Goal: Task Accomplishment & Management: Manage account settings

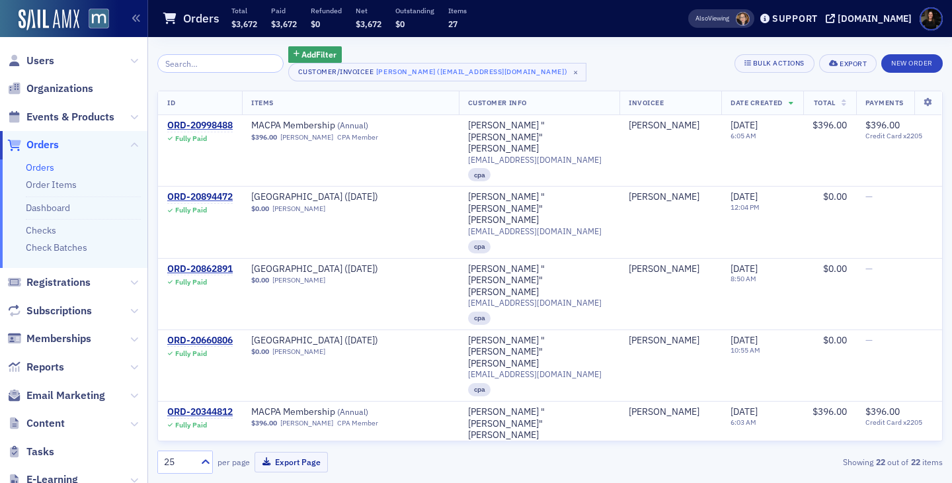
scroll to position [325, 0]
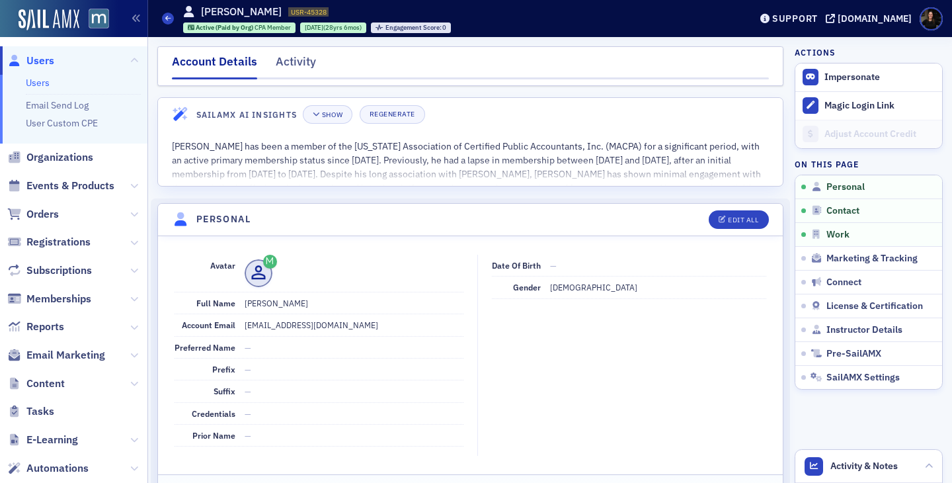
scroll to position [488, 0]
